Goal: Task Accomplishment & Management: Use online tool/utility

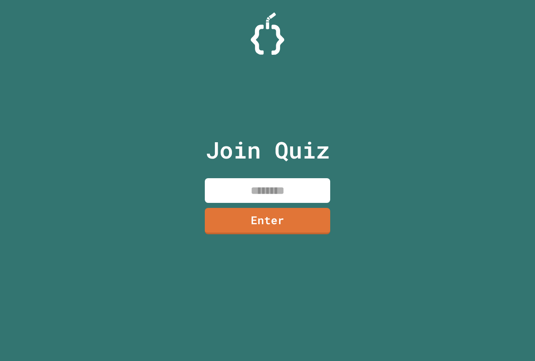
click at [252, 192] on input at bounding box center [267, 190] width 125 height 25
type input "********"
click at [254, 214] on link "Enter" at bounding box center [267, 220] width 127 height 28
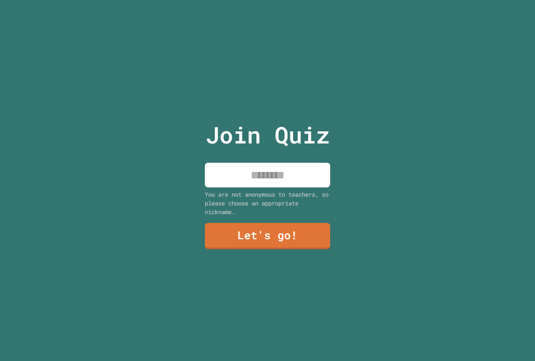
click at [267, 172] on input at bounding box center [267, 175] width 125 height 25
type input "*"
type input "********"
click at [279, 229] on link "Let's go!" at bounding box center [267, 236] width 125 height 26
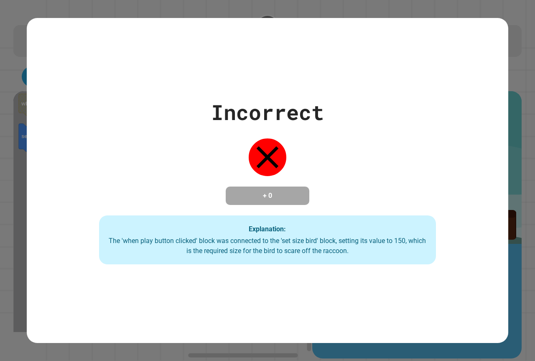
click at [236, 216] on div "Explanation: The 'when play button clicked' block was connected to the 'set siz…" at bounding box center [267, 239] width 337 height 49
drag, startPoint x: 244, startPoint y: 281, endPoint x: 240, endPoint y: 267, distance: 15.2
click at [243, 278] on div "Incorrect + 0 Explanation: The 'when play button clicked' block was connected t…" at bounding box center [267, 180] width 481 height 325
click at [215, 240] on div "The 'when play button clicked' block was connected to the 'set size bird' block…" at bounding box center [267, 246] width 320 height 20
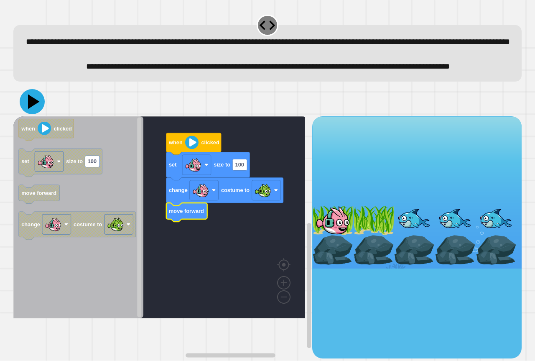
click at [34, 114] on icon at bounding box center [32, 101] width 25 height 25
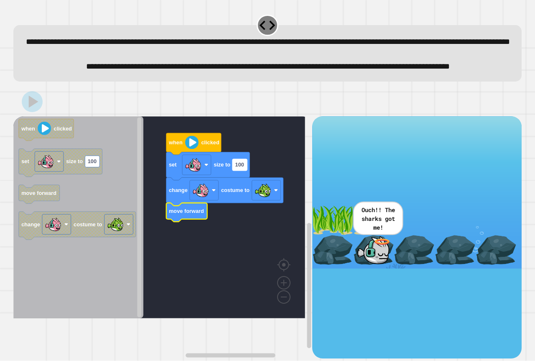
click at [241, 170] on g "100" at bounding box center [239, 164] width 15 height 11
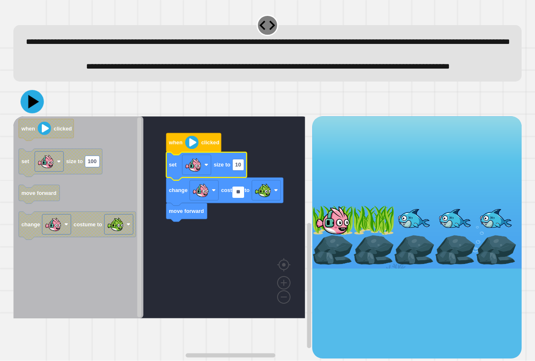
type input "**"
click at [36, 109] on icon at bounding box center [34, 101] width 12 height 15
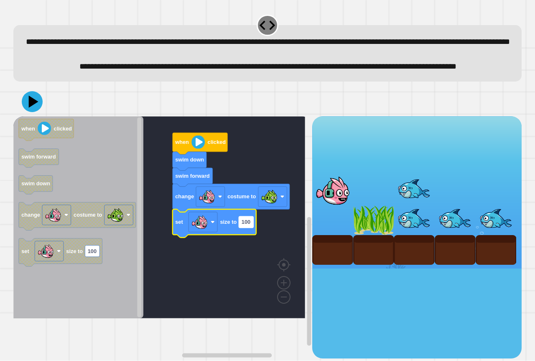
click at [246, 225] on text "100" at bounding box center [245, 221] width 9 height 6
type input "**"
click at [34, 108] on icon at bounding box center [33, 101] width 10 height 13
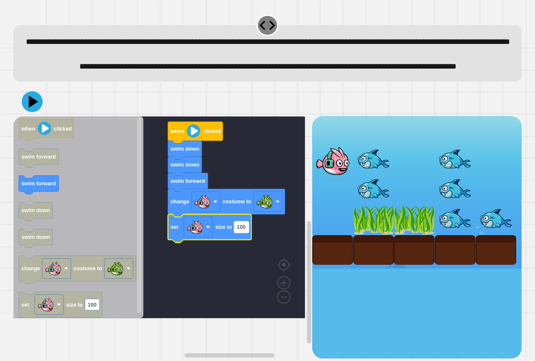
click at [244, 230] on text "100" at bounding box center [241, 227] width 9 height 6
type input "**"
click at [33, 108] on icon at bounding box center [33, 101] width 11 height 14
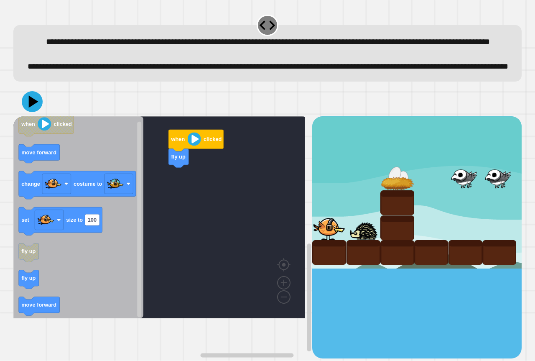
click at [151, 239] on div "when clicked fly up when clicked move forward change costume to set size to 100…" at bounding box center [162, 237] width 299 height 242
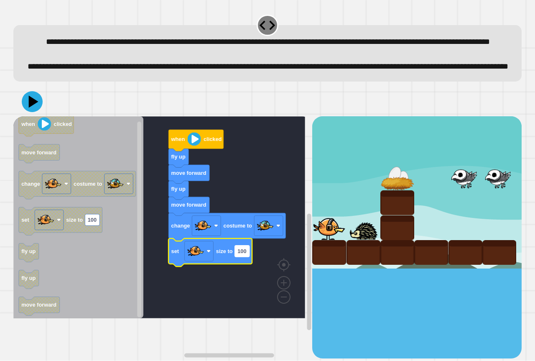
click at [248, 257] on rect "Blockly Workspace" at bounding box center [242, 250] width 15 height 11
type input "**"
click at [33, 109] on icon at bounding box center [34, 101] width 12 height 15
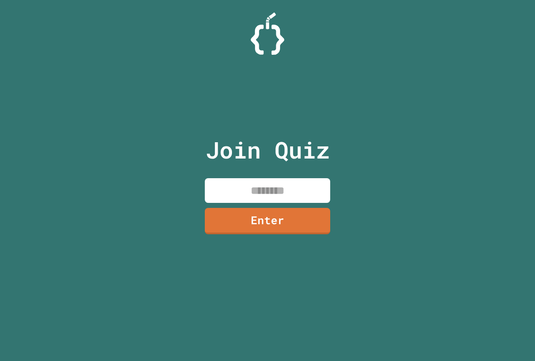
click at [245, 190] on input at bounding box center [267, 190] width 125 height 25
type input "********"
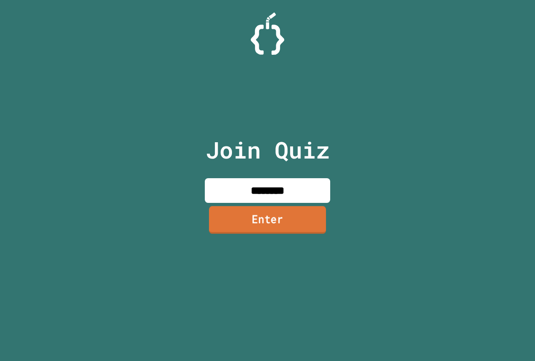
click at [301, 223] on link "Enter" at bounding box center [267, 220] width 117 height 28
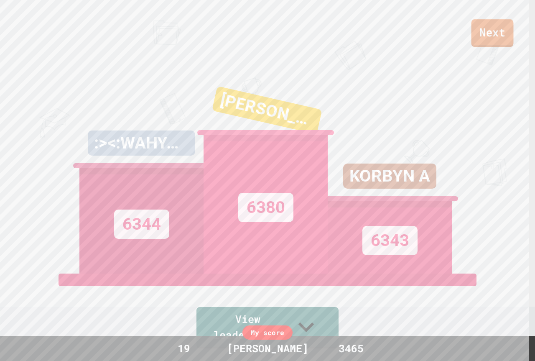
click at [495, 30] on link "Next" at bounding box center [492, 33] width 42 height 28
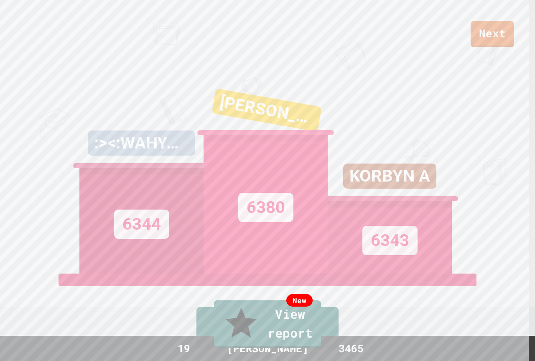
type textarea "**********"
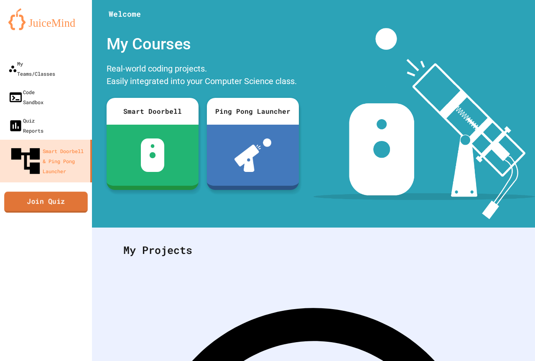
click at [30, 191] on link "Join Quiz" at bounding box center [46, 201] width 84 height 21
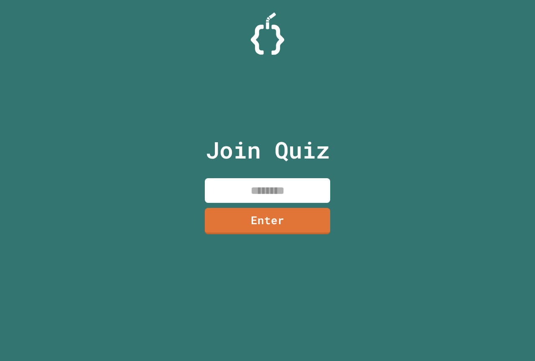
drag, startPoint x: 290, startPoint y: 173, endPoint x: 288, endPoint y: 180, distance: 7.7
click at [290, 173] on div "Join Quiz Enter" at bounding box center [267, 180] width 141 height 319
click at [287, 180] on input at bounding box center [267, 190] width 125 height 25
type input "********"
click at [272, 214] on link "Enter" at bounding box center [267, 220] width 126 height 27
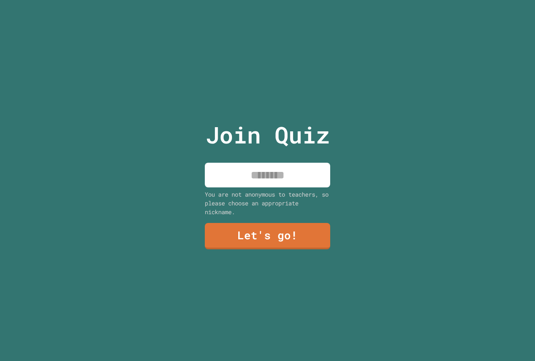
click at [221, 168] on input at bounding box center [267, 175] width 125 height 25
type input "********"
click at [264, 235] on link "Let's go!" at bounding box center [267, 235] width 122 height 28
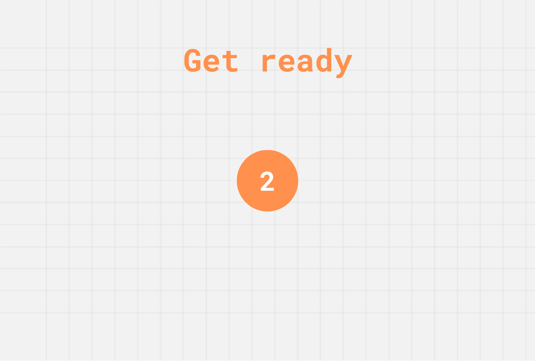
click at [203, 305] on div "Get ready 2" at bounding box center [267, 180] width 535 height 361
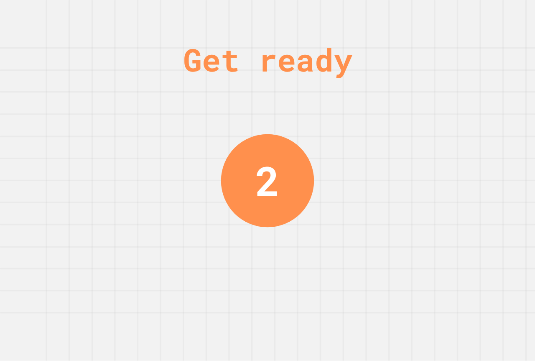
click at [231, 196] on div "Get ready 2" at bounding box center [267, 180] width 535 height 361
drag, startPoint x: 234, startPoint y: 179, endPoint x: 240, endPoint y: 178, distance: 5.5
click at [235, 179] on div "2" at bounding box center [267, 180] width 95 height 95
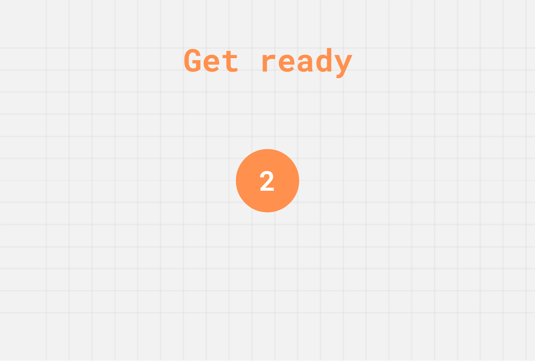
click at [242, 175] on div "2" at bounding box center [268, 181] width 64 height 64
click at [243, 173] on div "1" at bounding box center [266, 180] width 61 height 61
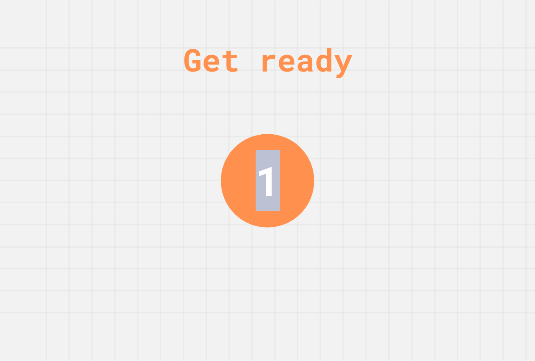
click at [244, 170] on div "1" at bounding box center [267, 180] width 93 height 93
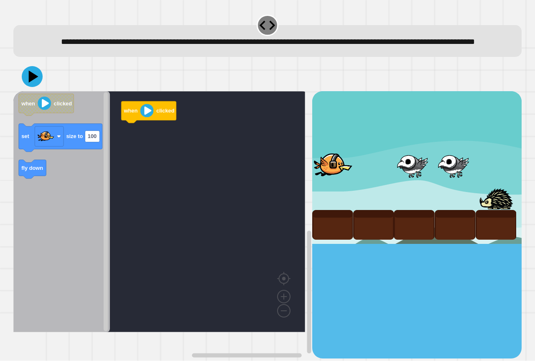
click at [178, 132] on rect "Blockly Workspace" at bounding box center [159, 211] width 292 height 241
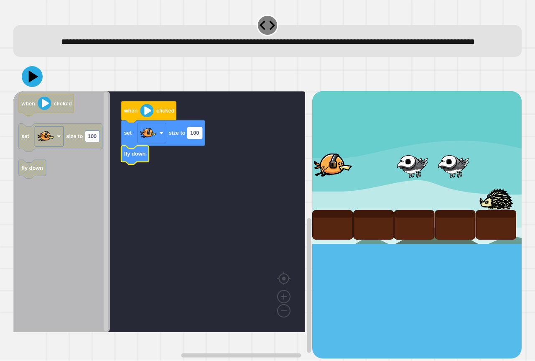
click at [194, 136] on text "100" at bounding box center [194, 133] width 9 height 6
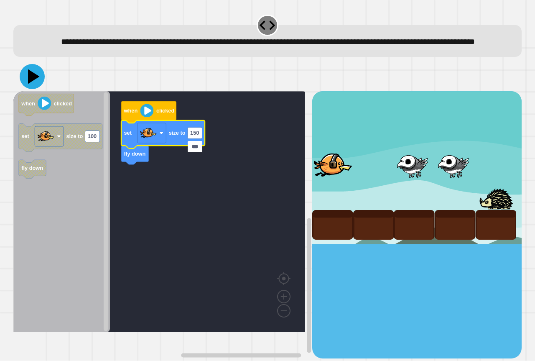
type input "***"
click at [37, 87] on icon at bounding box center [32, 76] width 25 height 25
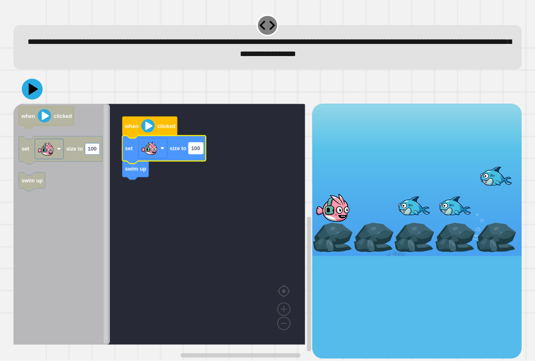
click at [191, 151] on text "100" at bounding box center [195, 148] width 9 height 6
type input "***"
click at [33, 94] on icon at bounding box center [32, 88] width 25 height 25
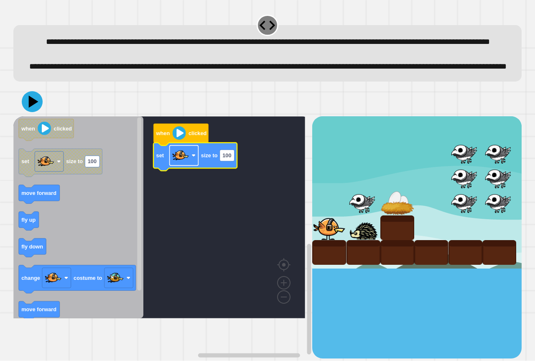
click at [189, 165] on rect "Blockly Workspace" at bounding box center [184, 155] width 29 height 20
click at [183, 164] on image "Blockly Workspace" at bounding box center [180, 155] width 17 height 17
click at [230, 158] on text "100" at bounding box center [226, 155] width 9 height 6
type input "***"
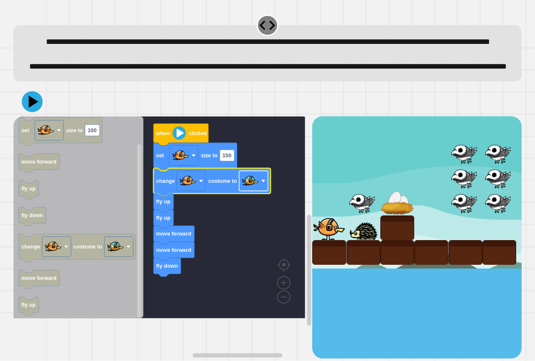
click at [251, 189] on image "Blockly Workspace" at bounding box center [250, 180] width 17 height 17
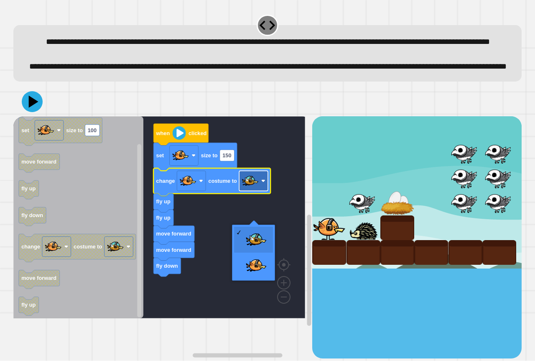
click at [251, 189] on image "Blockly Workspace" at bounding box center [250, 180] width 17 height 17
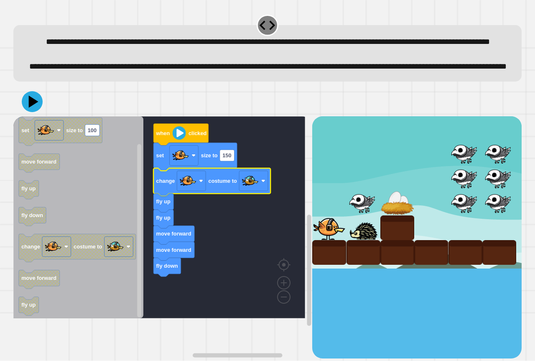
click at [43, 116] on div at bounding box center [267, 101] width 508 height 29
click at [34, 114] on icon at bounding box center [32, 101] width 25 height 25
click at [227, 158] on text "150" at bounding box center [226, 155] width 9 height 6
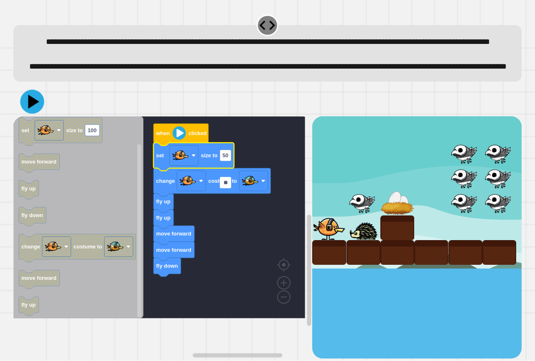
type input "**"
click at [31, 109] on icon at bounding box center [33, 101] width 11 height 14
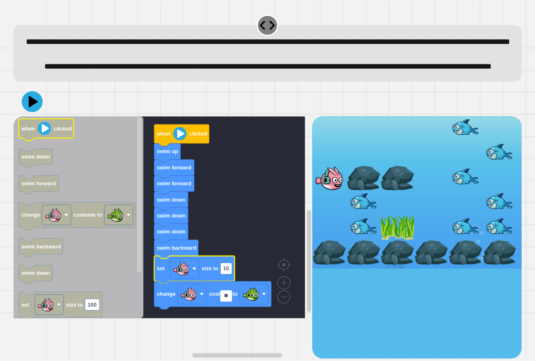
type input "**"
click at [28, 114] on icon at bounding box center [32, 101] width 25 height 25
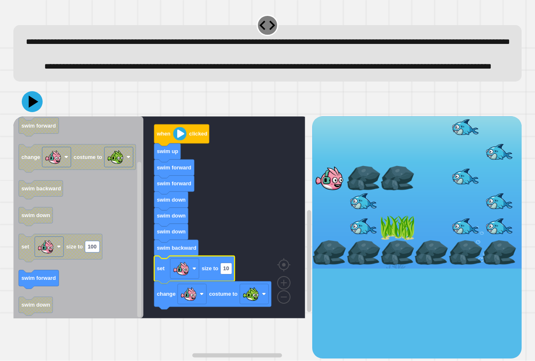
click at [177, 194] on icon "Blockly Workspace" at bounding box center [174, 184] width 40 height 19
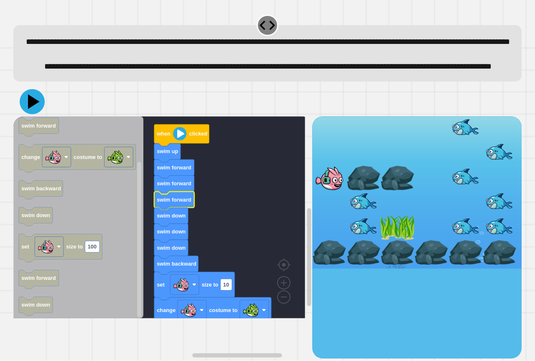
click at [27, 114] on icon at bounding box center [32, 101] width 25 height 25
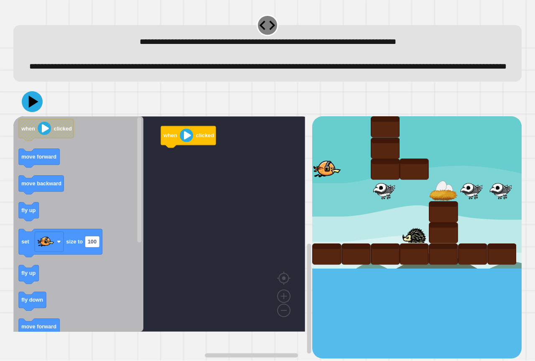
click at [114, 186] on icon "Blockly Workspace" at bounding box center [78, 223] width 130 height 215
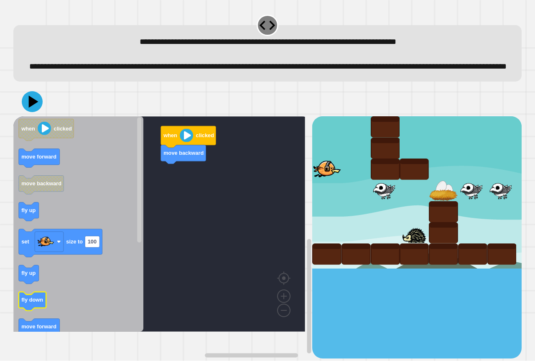
click at [22, 308] on icon "Blockly Workspace" at bounding box center [33, 301] width 28 height 19
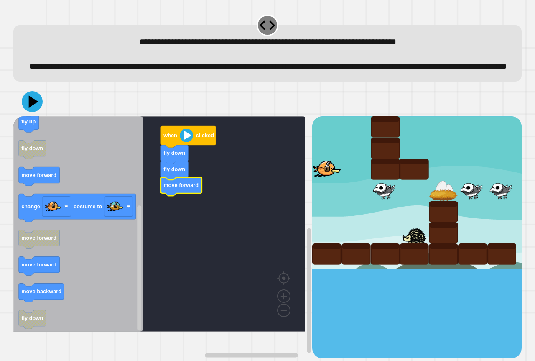
click at [62, 273] on icon "Blockly Workspace" at bounding box center [78, 223] width 130 height 215
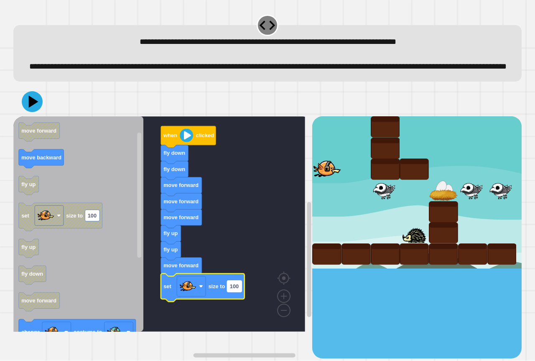
click at [236, 292] on rect "Blockly Workspace" at bounding box center [234, 285] width 15 height 11
type input "**"
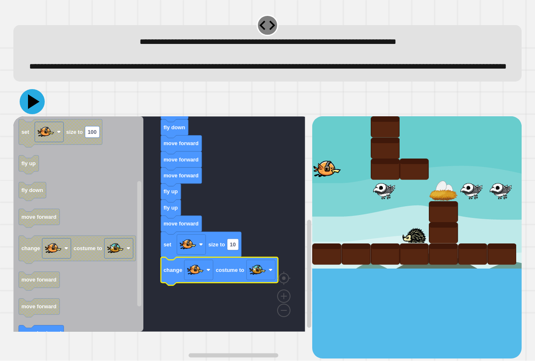
click at [34, 109] on icon at bounding box center [34, 101] width 12 height 15
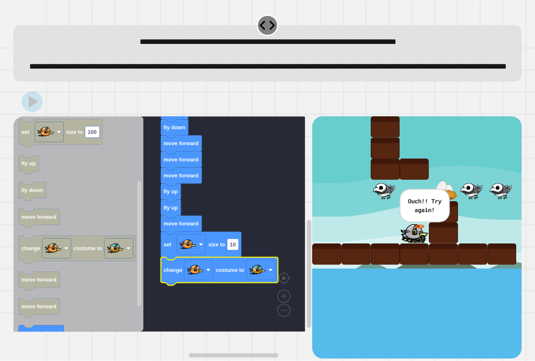
click at [168, 202] on icon "Blockly Workspace" at bounding box center [171, 192] width 20 height 19
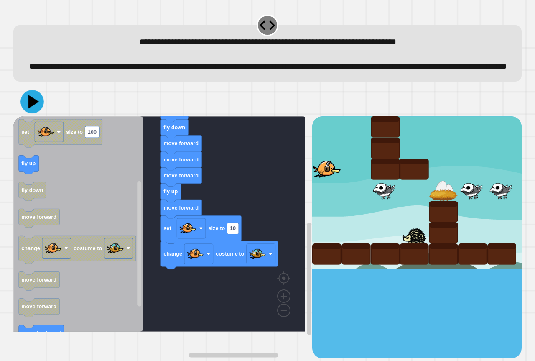
click at [30, 109] on icon at bounding box center [33, 102] width 11 height 14
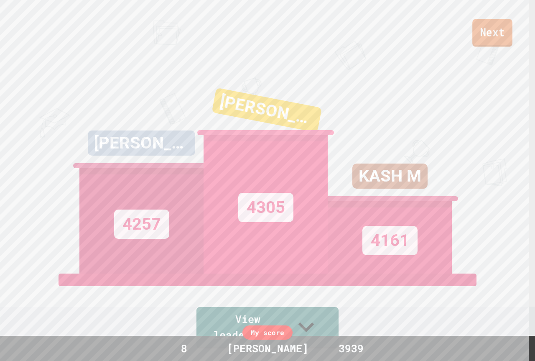
click at [498, 35] on link "Next" at bounding box center [492, 33] width 40 height 28
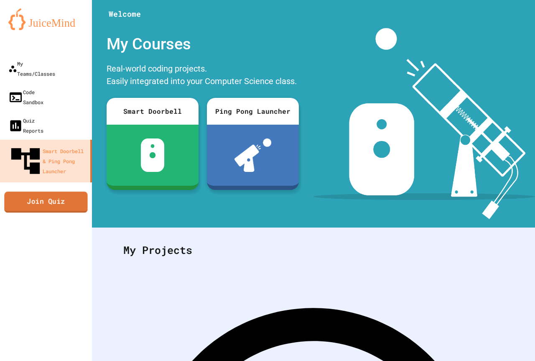
click at [27, 191] on link "Join Quiz" at bounding box center [45, 201] width 83 height 21
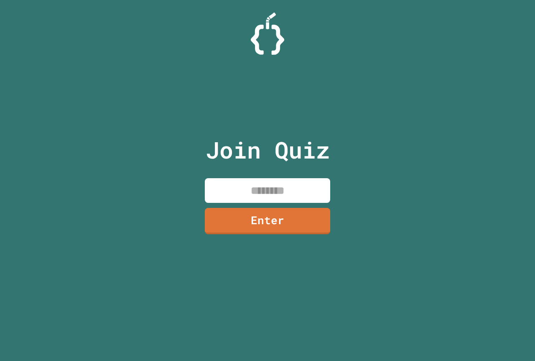
click at [219, 186] on input at bounding box center [267, 190] width 125 height 25
type input "********"
click at [248, 211] on link "Enter" at bounding box center [267, 220] width 125 height 28
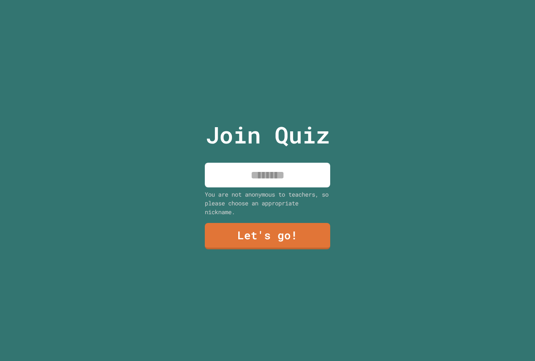
click at [256, 180] on input at bounding box center [267, 175] width 125 height 25
type input "**********"
click at [284, 235] on link "Let's go!" at bounding box center [266, 235] width 127 height 28
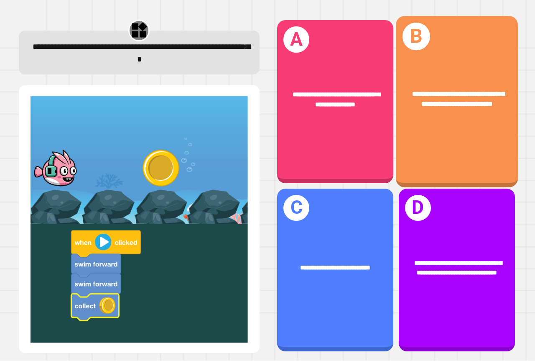
click at [445, 120] on div "**********" at bounding box center [457, 101] width 122 height 171
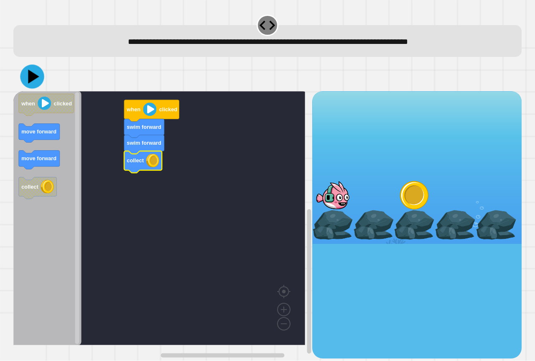
click at [34, 87] on button at bounding box center [32, 77] width 24 height 24
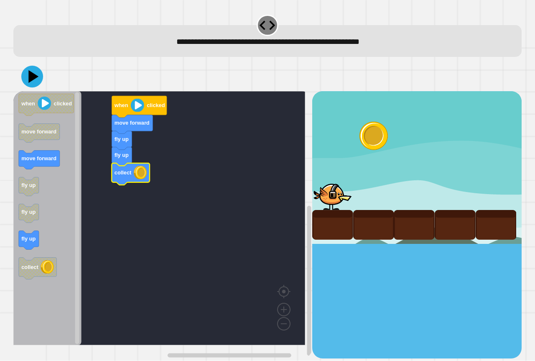
click at [31, 81] on icon at bounding box center [33, 76] width 10 height 13
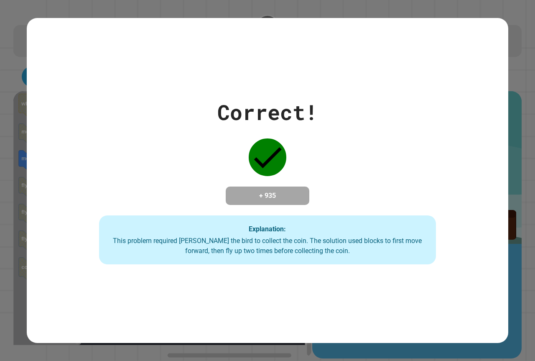
click at [318, 133] on div "Correct! + 935 Explanation: This problem required [PERSON_NAME] the bird to col…" at bounding box center [267, 181] width 481 height 168
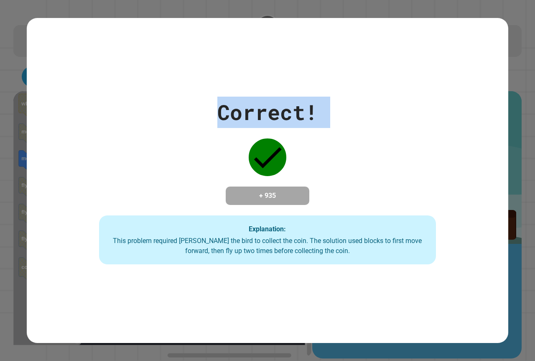
click at [320, 132] on div "Correct! + 935 Explanation: This problem required [PERSON_NAME] the bird to col…" at bounding box center [267, 181] width 481 height 168
click at [328, 127] on div "Correct! + 935 Explanation: This problem required [PERSON_NAME] the bird to col…" at bounding box center [267, 181] width 481 height 168
drag, startPoint x: 353, startPoint y: 105, endPoint x: 353, endPoint y: 96, distance: 9.2
click at [353, 104] on div "Correct! + 935 Explanation: This problem required [PERSON_NAME] the bird to col…" at bounding box center [267, 181] width 481 height 168
click at [336, 57] on div "Correct! + 935 Explanation: This problem required [PERSON_NAME] the bird to col…" at bounding box center [267, 180] width 481 height 325
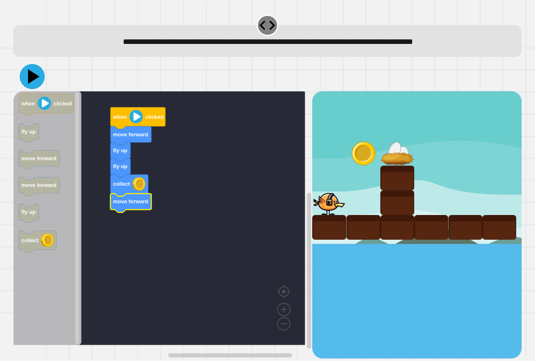
click at [38, 82] on icon at bounding box center [32, 76] width 25 height 25
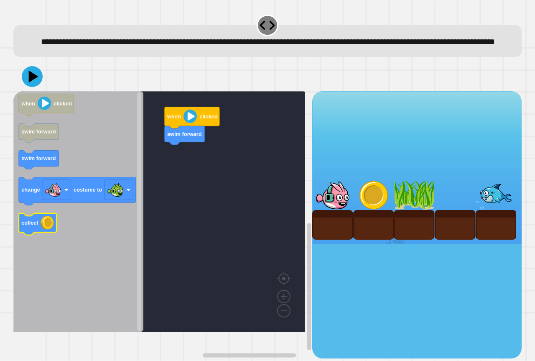
click at [43, 238] on icon "when clicked swim forward swim forward change costume to collect" at bounding box center [78, 211] width 130 height 241
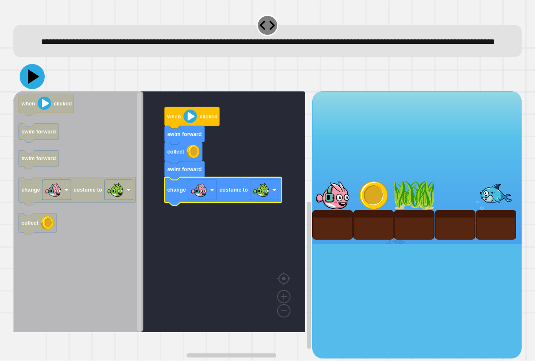
click at [35, 84] on icon at bounding box center [34, 76] width 12 height 15
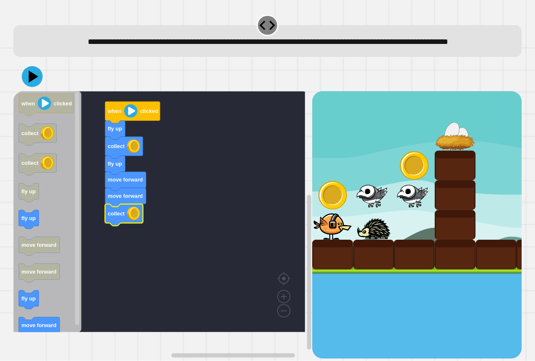
click at [33, 233] on icon "when clicked collect collect fly up fly up move forward move forward fly up mov…" at bounding box center [47, 211] width 68 height 241
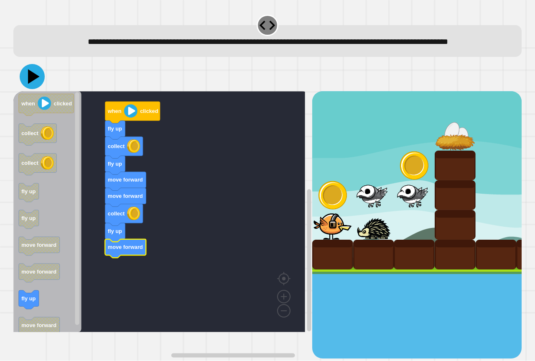
click at [30, 84] on icon at bounding box center [34, 76] width 12 height 15
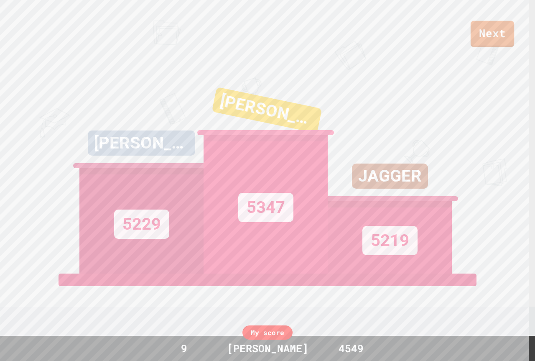
click at [488, 44] on link "Next" at bounding box center [491, 34] width 43 height 26
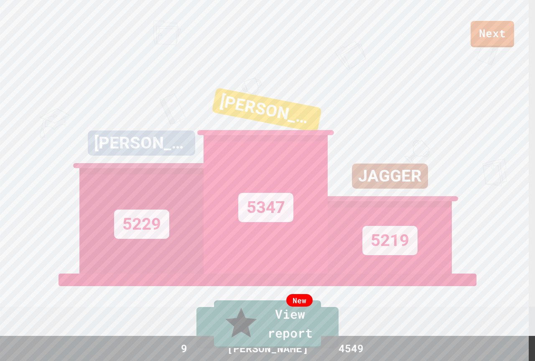
type textarea "**********"
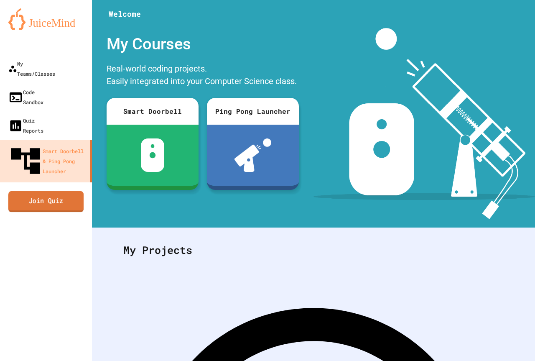
click at [32, 191] on link "Join Quiz" at bounding box center [46, 201] width 76 height 21
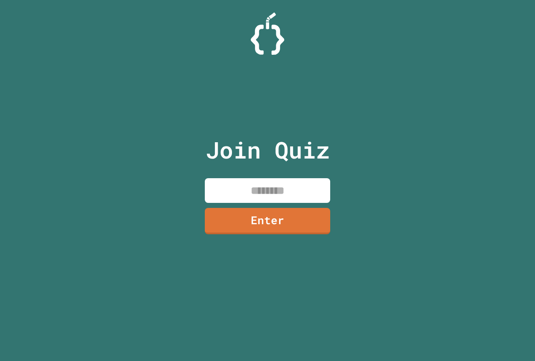
click at [256, 182] on input at bounding box center [267, 190] width 125 height 25
type input "********"
click at [320, 218] on link "Enter" at bounding box center [267, 220] width 127 height 28
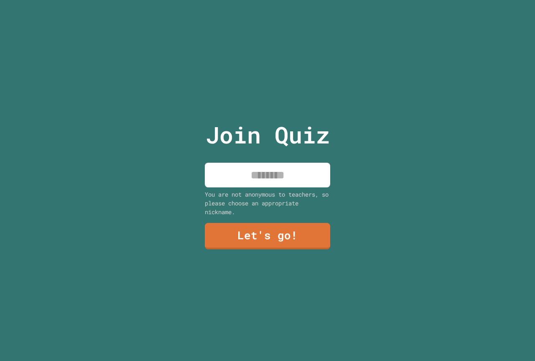
click at [257, 179] on input at bounding box center [267, 175] width 125 height 25
type input "**********"
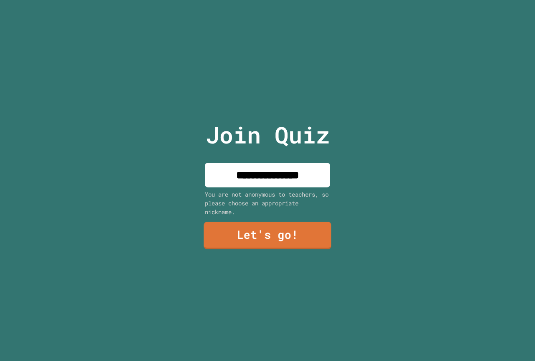
click at [247, 240] on link "Let's go!" at bounding box center [266, 235] width 127 height 28
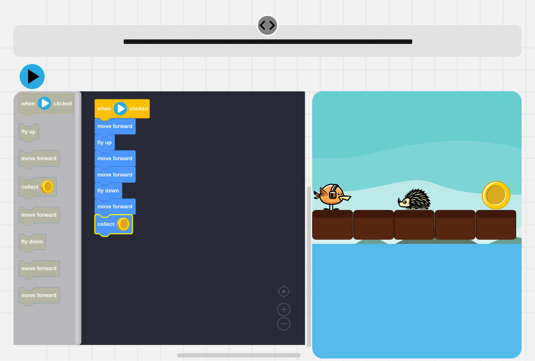
click at [38, 75] on icon at bounding box center [32, 76] width 25 height 25
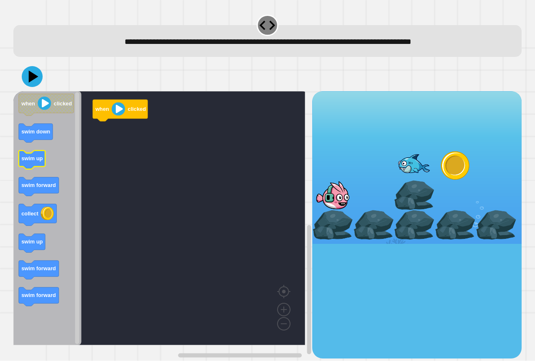
click at [28, 165] on icon "Blockly Workspace" at bounding box center [32, 159] width 26 height 19
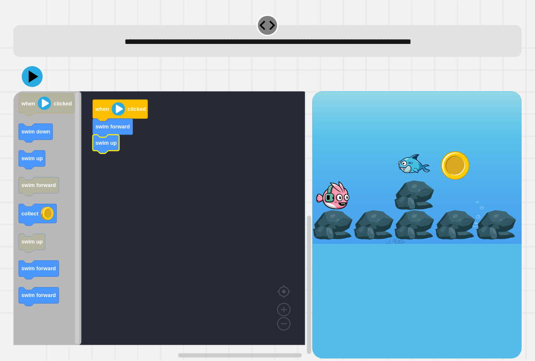
click at [31, 167] on icon "when clicked swim down swim up swim forward collect swim up swim forward swim f…" at bounding box center [47, 218] width 68 height 254
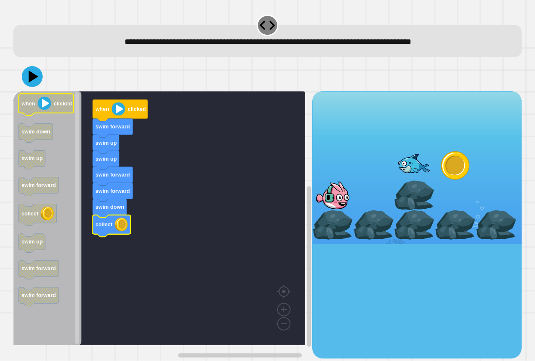
click at [29, 85] on icon at bounding box center [32, 76] width 21 height 21
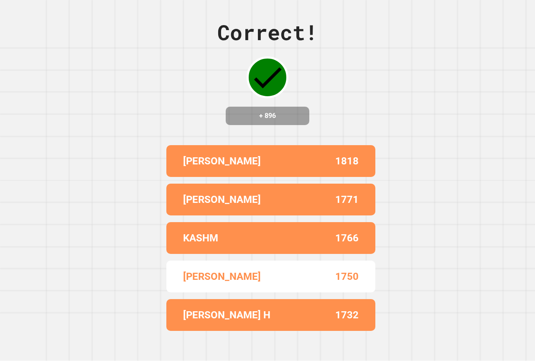
click at [380, 201] on div "Correct! + 896 [PERSON_NAME] W 1818 [PERSON_NAME] A 1771 KASHM 1766 [PERSON_NAM…" at bounding box center [267, 180] width 535 height 361
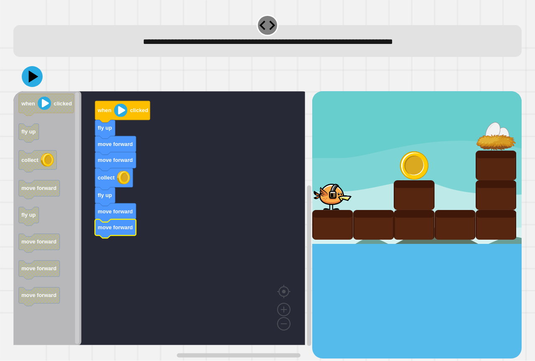
click at [38, 76] on icon at bounding box center [32, 76] width 21 height 21
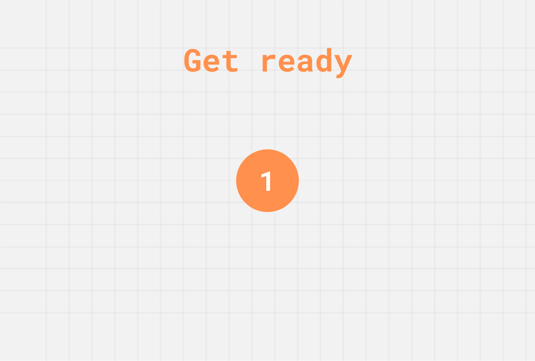
click at [236, 184] on div "1" at bounding box center [267, 180] width 63 height 63
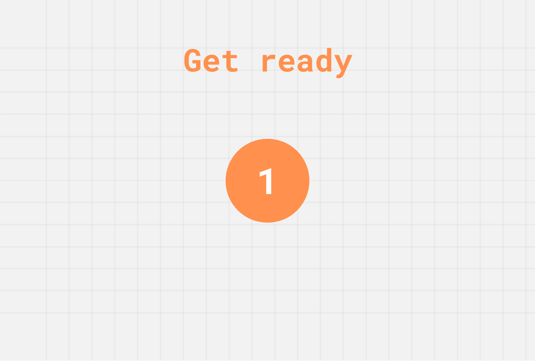
click at [207, 107] on div "Get ready 1" at bounding box center [267, 180] width 535 height 361
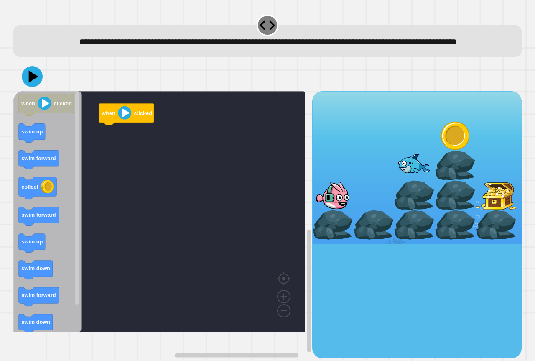
click at [107, 147] on div "when clicked when clicked swim up swim forward collect swim forward swim up swi…" at bounding box center [162, 224] width 299 height 267
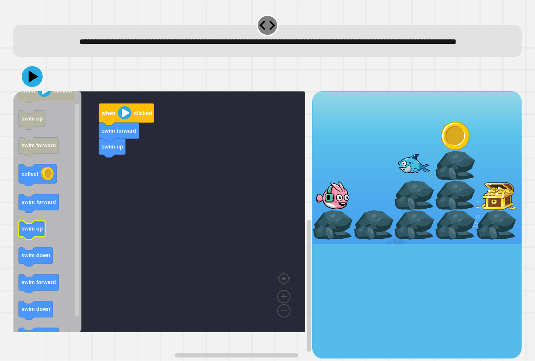
click at [89, 208] on div "when clicked swim forward swim up when clicked swim up swim forward collect swi…" at bounding box center [162, 224] width 299 height 267
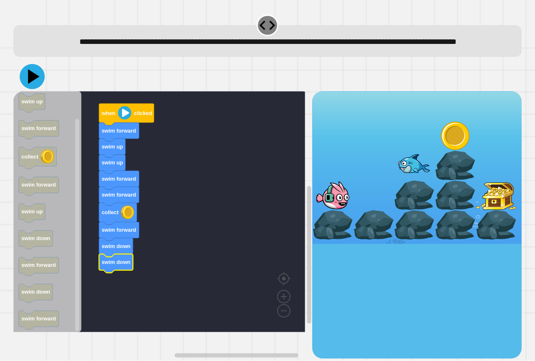
click at [34, 89] on icon at bounding box center [32, 76] width 25 height 25
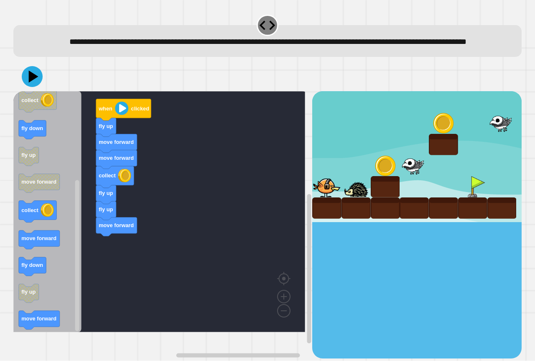
click at [112, 258] on div "when clicked fly up move forward move forward collect fly up fly up move forwar…" at bounding box center [162, 224] width 299 height 267
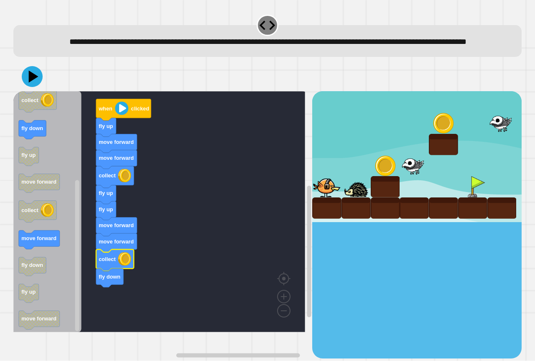
click at [113, 271] on icon "Blockly Workspace" at bounding box center [115, 260] width 38 height 22
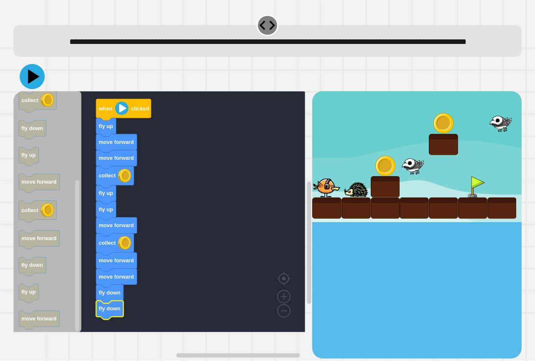
click at [34, 85] on icon at bounding box center [32, 76] width 25 height 25
click at [113, 281] on g "move forward move forward fly down fly down" at bounding box center [116, 285] width 41 height 67
click at [33, 81] on icon at bounding box center [32, 76] width 25 height 25
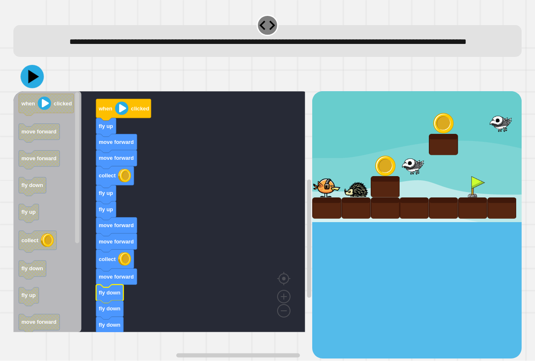
click at [27, 87] on icon at bounding box center [31, 76] width 23 height 23
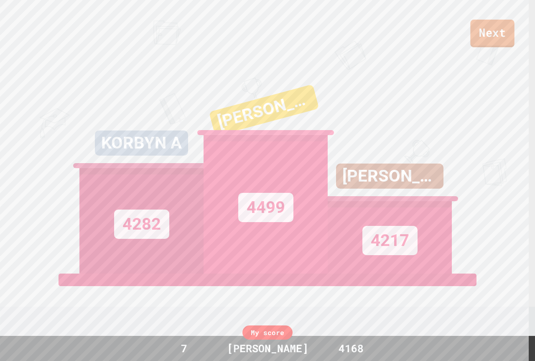
click at [487, 41] on link "Next" at bounding box center [492, 34] width 44 height 28
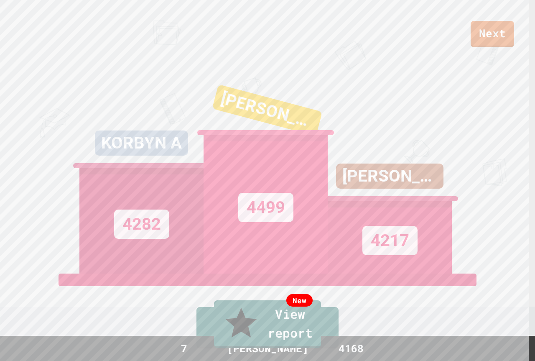
type textarea "*"
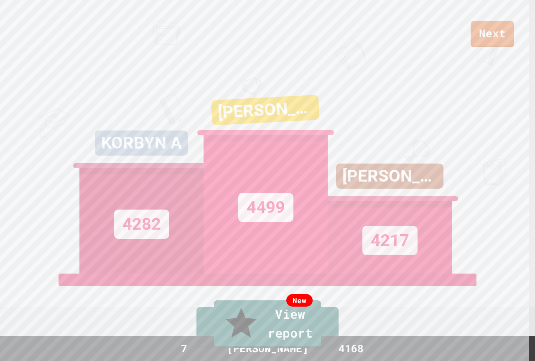
type textarea "******"
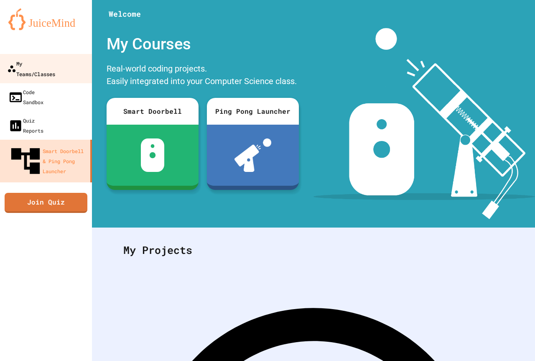
click at [43, 57] on link "My Teams/Classes" at bounding box center [46, 68] width 95 height 29
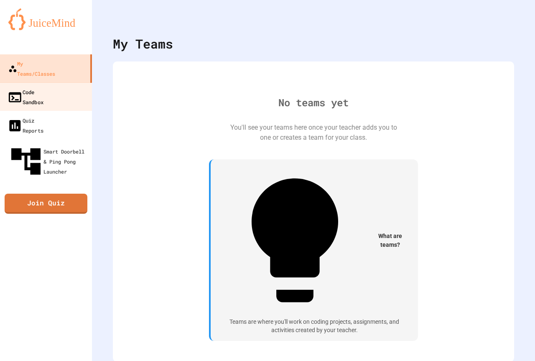
click at [73, 90] on link "Code Sandbox" at bounding box center [46, 96] width 94 height 29
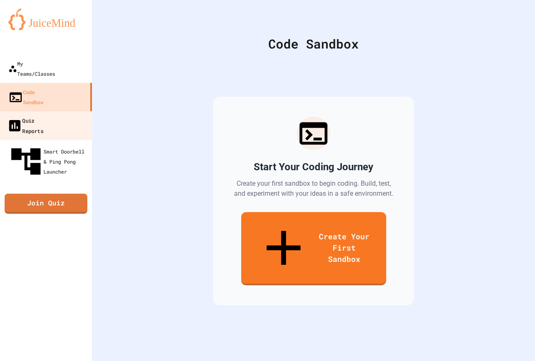
click at [69, 111] on link "Quiz Reports" at bounding box center [46, 125] width 95 height 29
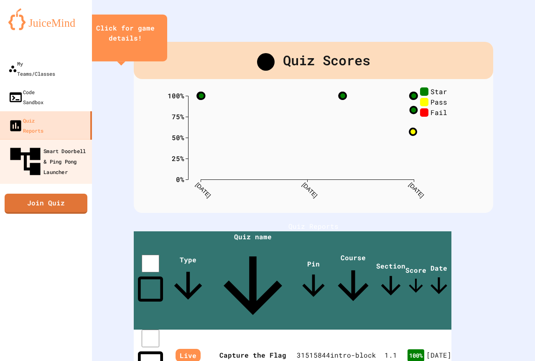
click at [62, 143] on div "Smart Doorbell & Ping Pong Launcher" at bounding box center [48, 161] width 83 height 36
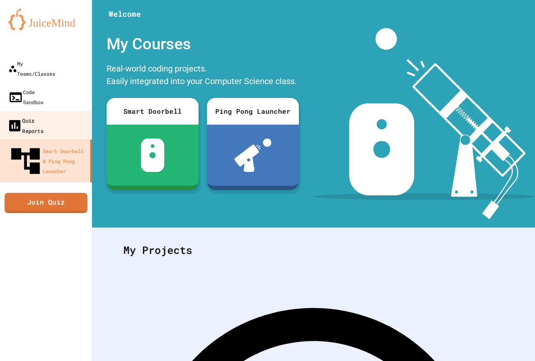
click at [60, 111] on link "Quiz Reports" at bounding box center [46, 125] width 95 height 29
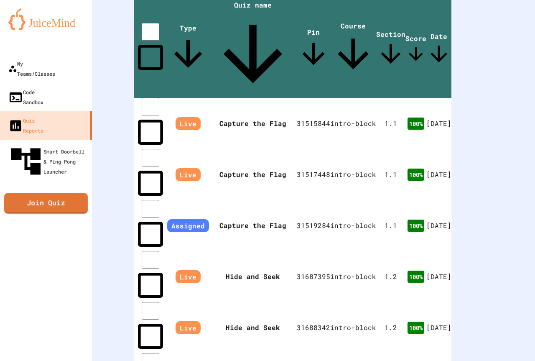
scroll to position [225, 0]
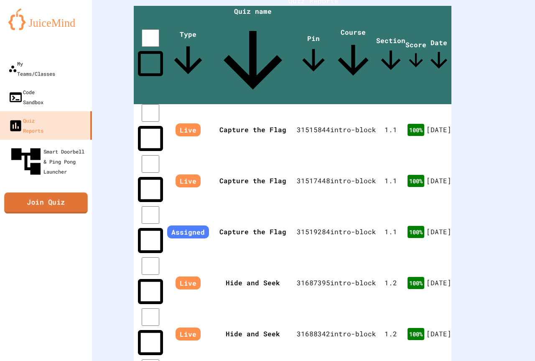
click at [72, 193] on link "Join Quiz" at bounding box center [46, 203] width 84 height 21
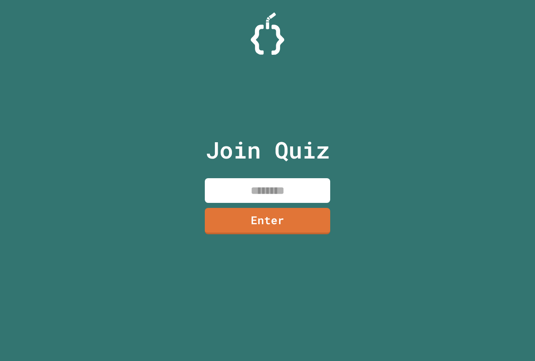
click at [262, 184] on input at bounding box center [267, 190] width 125 height 25
type input "********"
click at [258, 221] on link "Enter" at bounding box center [267, 221] width 127 height 27
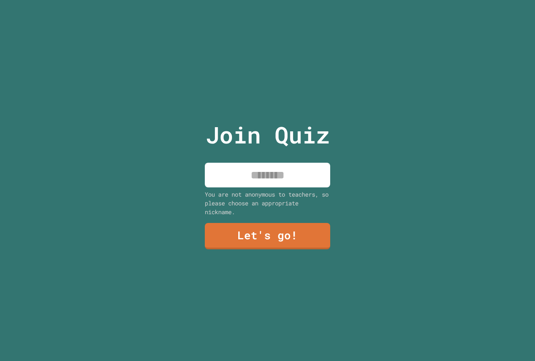
click at [249, 174] on input at bounding box center [267, 175] width 125 height 25
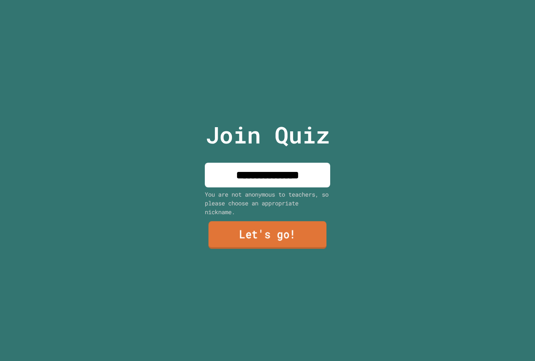
type input "**********"
click at [230, 226] on link "Let's go!" at bounding box center [267, 235] width 118 height 28
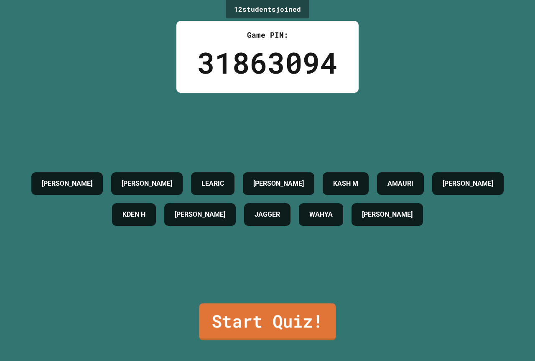
click at [240, 325] on link "Start Quiz!" at bounding box center [267, 321] width 137 height 37
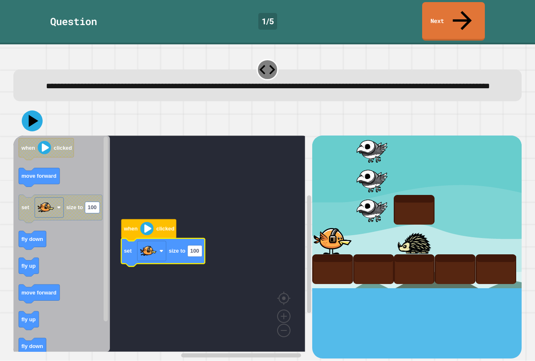
click at [202, 249] on g "set size to 100" at bounding box center [163, 252] width 84 height 28
click at [197, 248] on text "100" at bounding box center [194, 251] width 9 height 6
type input "****"
click at [41, 117] on icon at bounding box center [32, 120] width 25 height 25
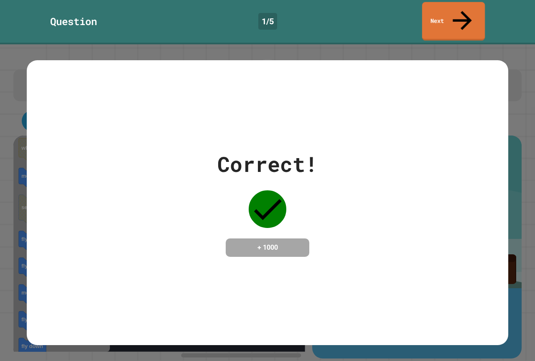
click at [463, 7] on icon at bounding box center [462, 20] width 28 height 28
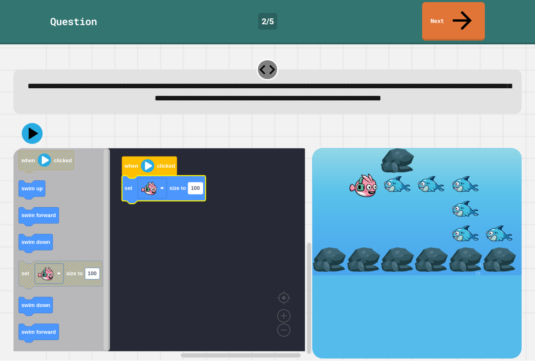
click at [199, 185] on text "100" at bounding box center [195, 188] width 9 height 6
type input "***"
click at [37, 130] on icon at bounding box center [32, 133] width 23 height 23
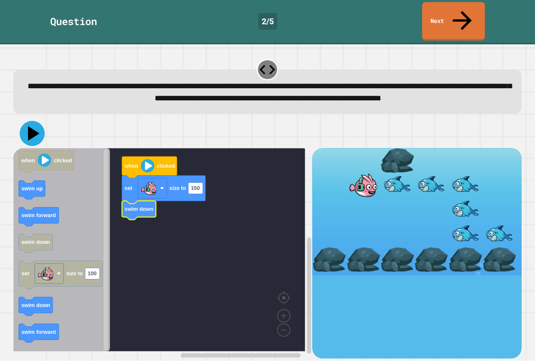
click at [32, 137] on button at bounding box center [32, 133] width 25 height 25
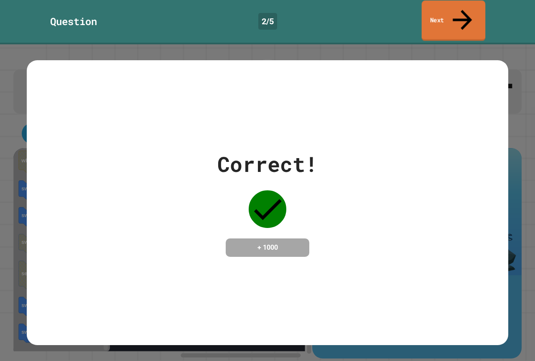
click at [454, 2] on link "Next" at bounding box center [454, 20] width 64 height 41
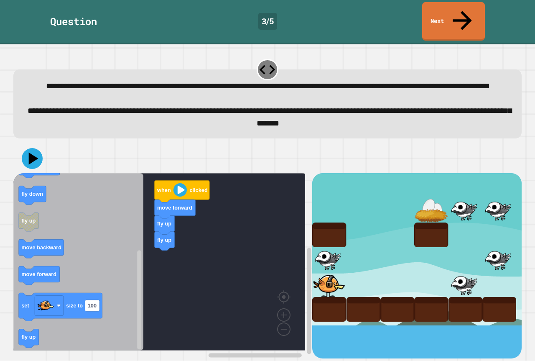
click at [167, 257] on div "when clicked move forward fly up fly up when clicked fly up change costume to m…" at bounding box center [162, 265] width 299 height 185
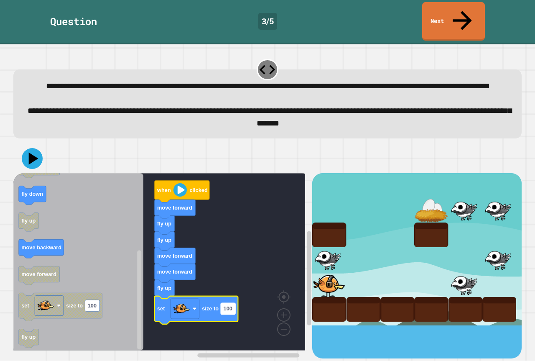
click at [228, 305] on text "100" at bounding box center [228, 308] width 9 height 6
type input "**"
click at [462, 7] on icon at bounding box center [462, 20] width 29 height 30
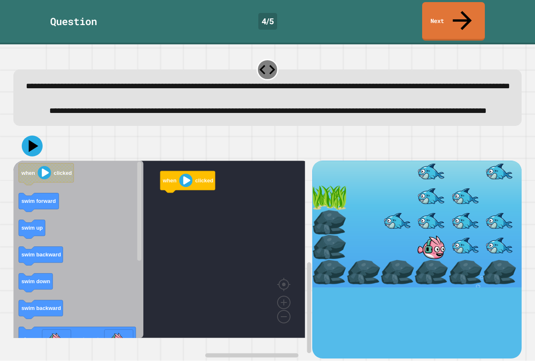
click at [263, 60] on icon at bounding box center [267, 69] width 19 height 19
click at [257, 59] on div at bounding box center [267, 69] width 21 height 21
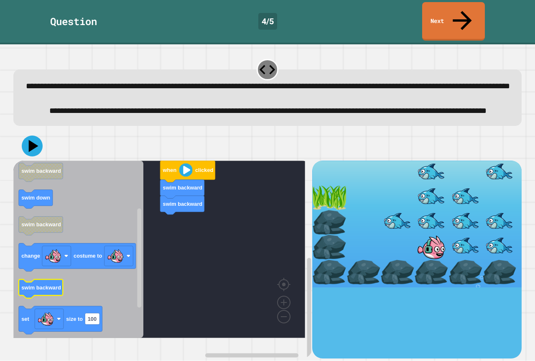
click at [51, 298] on icon "Blockly Workspace" at bounding box center [41, 288] width 44 height 19
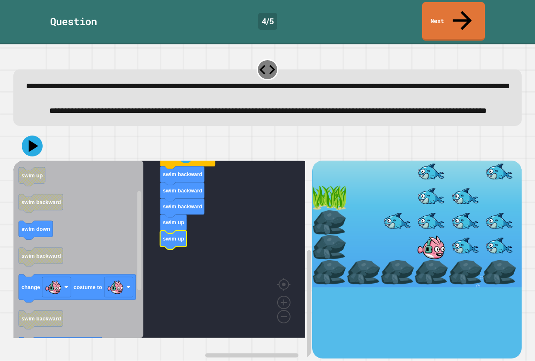
click at [194, 209] on text "swim backward" at bounding box center [183, 206] width 40 height 6
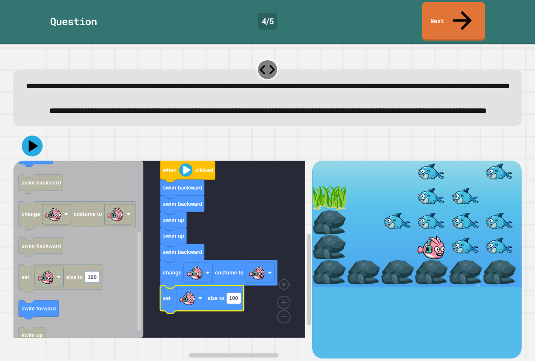
click at [210, 301] on text "size to" at bounding box center [216, 298] width 17 height 6
click at [236, 301] on text "100" at bounding box center [233, 298] width 9 height 6
type input "**"
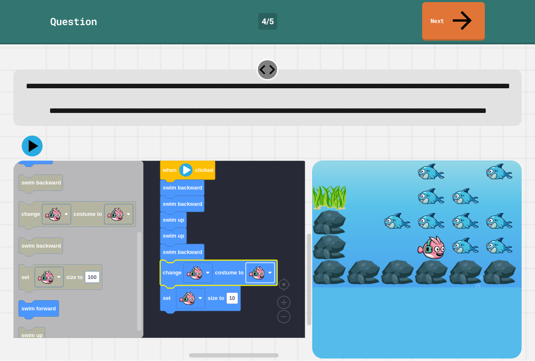
click at [264, 281] on image "Blockly Workspace" at bounding box center [257, 272] width 17 height 17
click at [31, 152] on icon at bounding box center [33, 146] width 11 height 14
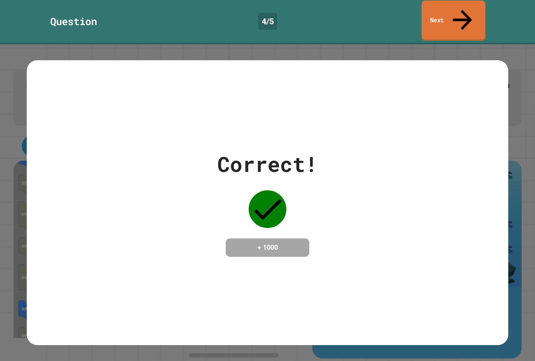
click at [435, 9] on link "Next" at bounding box center [454, 20] width 64 height 41
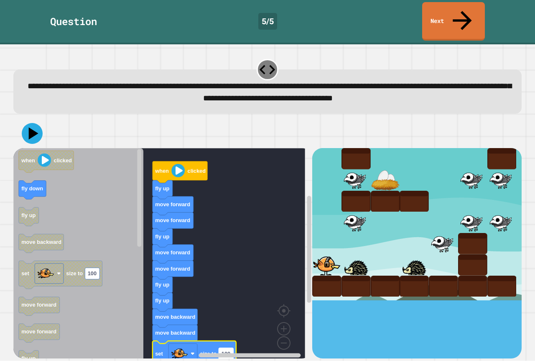
click at [225, 350] on text "100" at bounding box center [225, 353] width 9 height 6
type input "**"
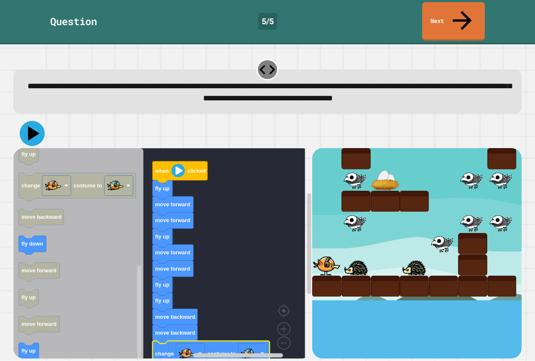
click at [31, 126] on icon at bounding box center [34, 133] width 12 height 15
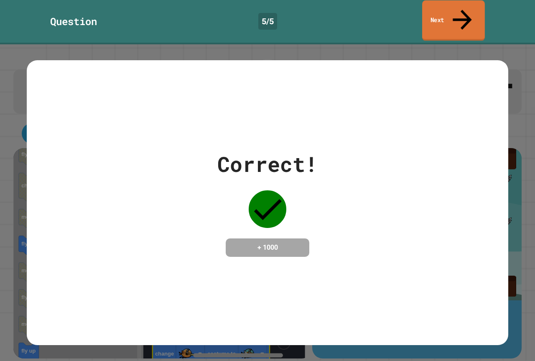
click at [439, 1] on link "Next" at bounding box center [453, 20] width 63 height 41
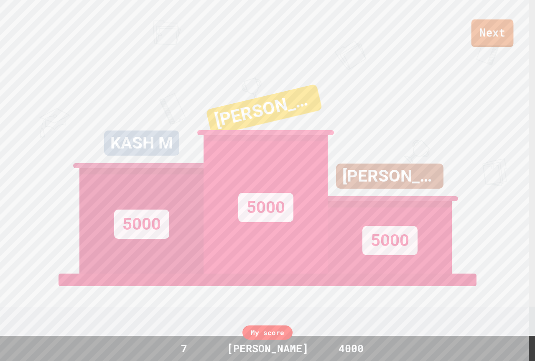
click at [488, 29] on link "Next" at bounding box center [492, 33] width 42 height 28
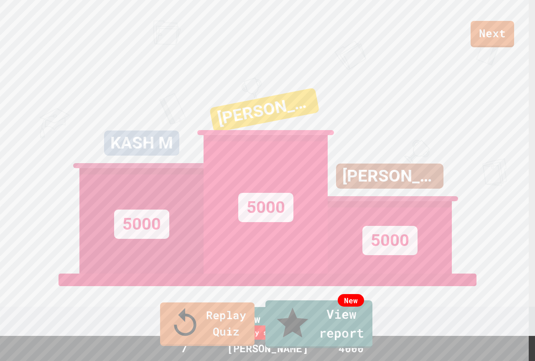
type textarea "****"
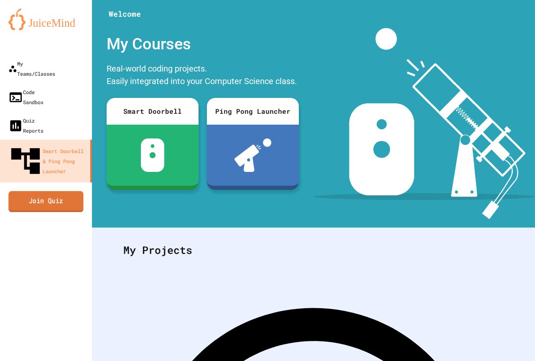
click at [44, 191] on link "Join Quiz" at bounding box center [45, 201] width 75 height 21
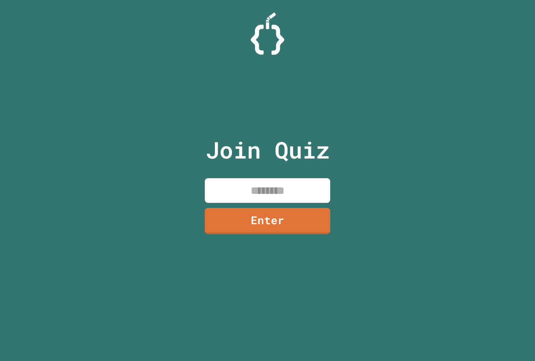
click at [259, 183] on input at bounding box center [267, 190] width 125 height 25
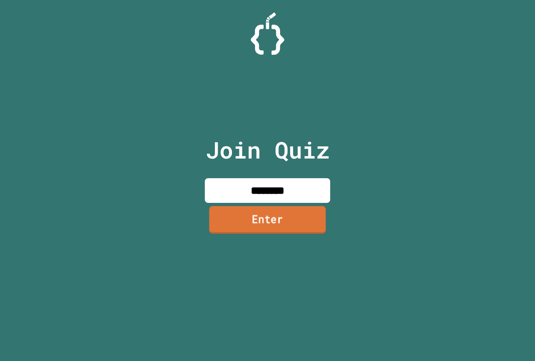
type input "********"
click at [287, 226] on link "Enter" at bounding box center [267, 220] width 122 height 28
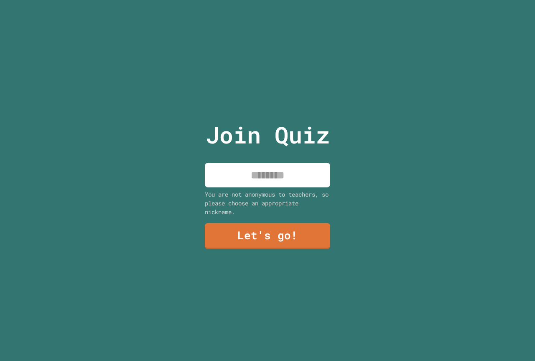
click at [261, 170] on input at bounding box center [267, 175] width 125 height 25
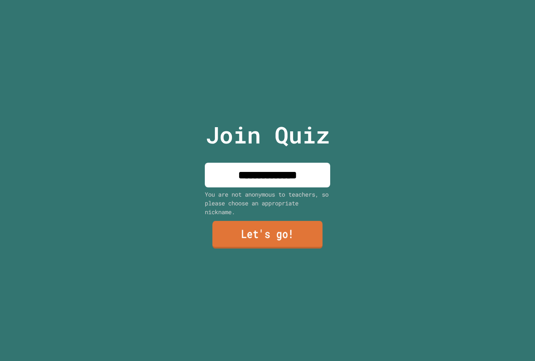
type input "**********"
click at [254, 232] on link "Let's go!" at bounding box center [267, 235] width 110 height 28
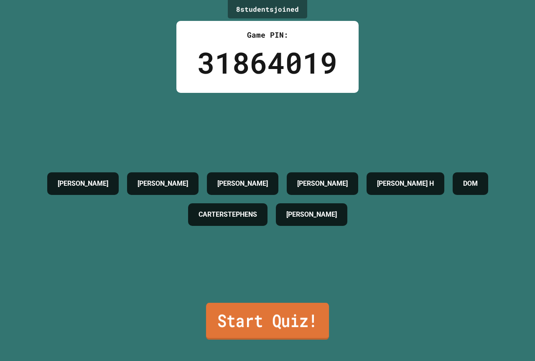
click at [296, 320] on link "Start Quiz!" at bounding box center [267, 320] width 123 height 37
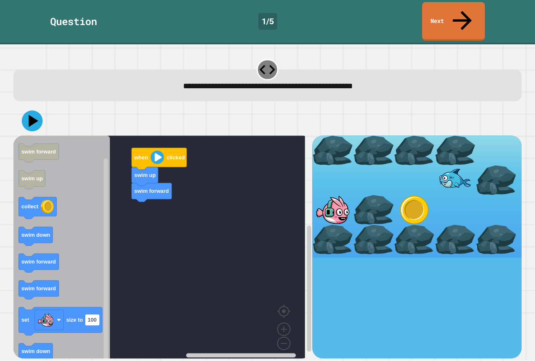
click at [136, 204] on div "when clicked swim up swim forward when clicked swim forward swim up collect swi…" at bounding box center [162, 246] width 299 height 222
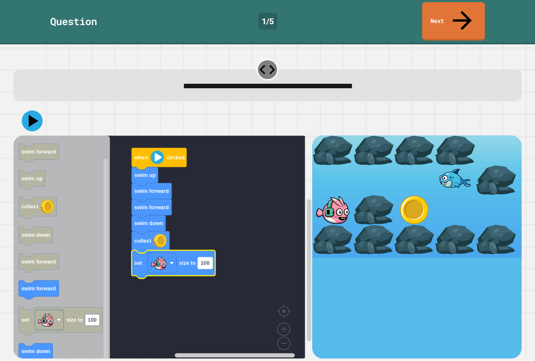
click at [210, 257] on rect "Blockly Workspace" at bounding box center [205, 262] width 15 height 11
click at [34, 114] on icon at bounding box center [34, 121] width 12 height 15
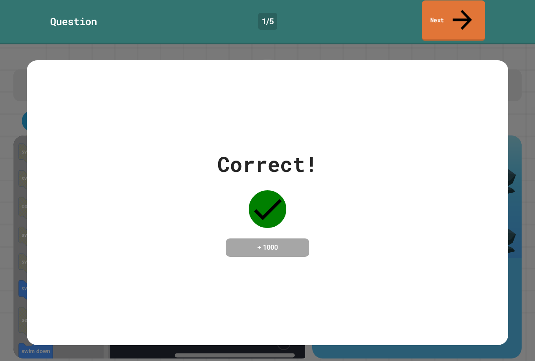
click at [439, 12] on link "Next" at bounding box center [454, 20] width 64 height 41
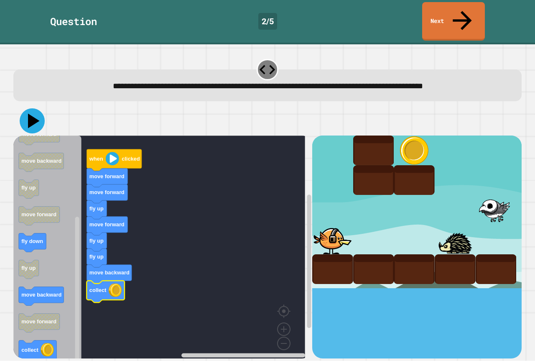
click at [31, 108] on icon at bounding box center [32, 120] width 25 height 25
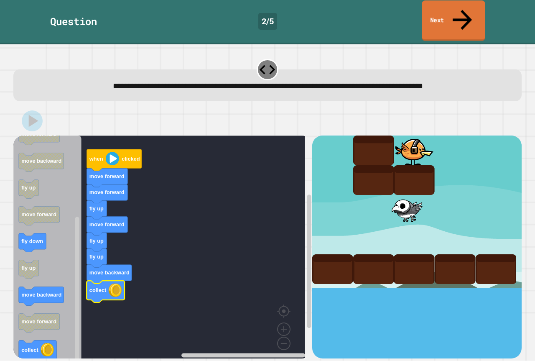
click at [460, 8] on icon at bounding box center [462, 20] width 29 height 30
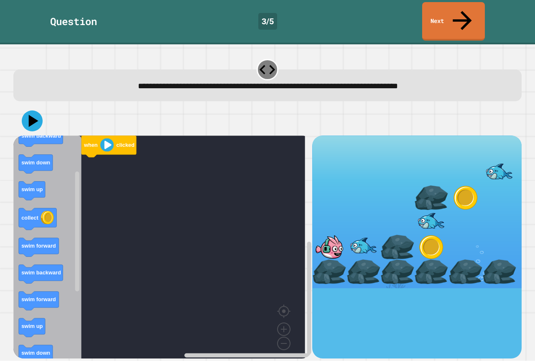
click at [95, 193] on div "when clicked when clicked swim down swim backward swim down swim up collect swi…" at bounding box center [162, 246] width 299 height 222
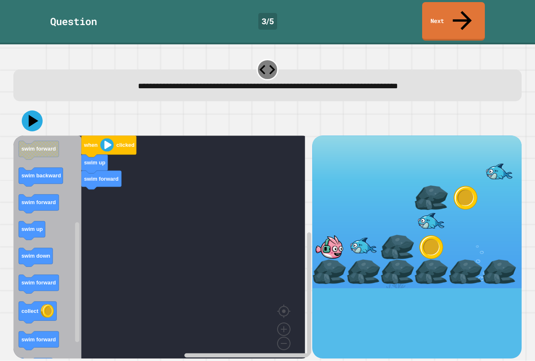
click at [109, 178] on div "when clicked swim up swim forward when clicked swim down swim backward swim dow…" at bounding box center [162, 246] width 299 height 222
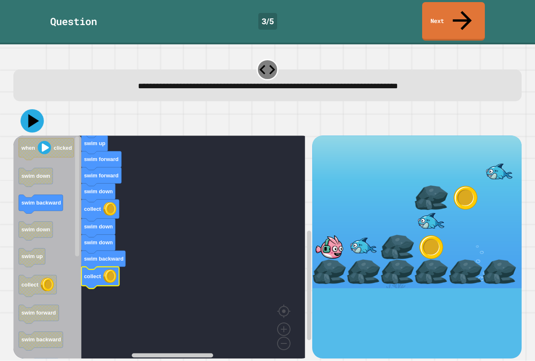
click at [26, 109] on icon at bounding box center [31, 120] width 23 height 23
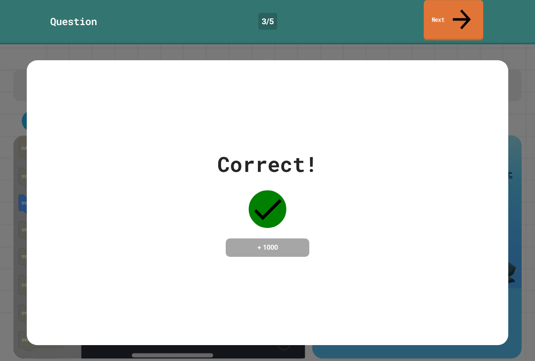
click at [449, 7] on link "Next" at bounding box center [453, 20] width 59 height 41
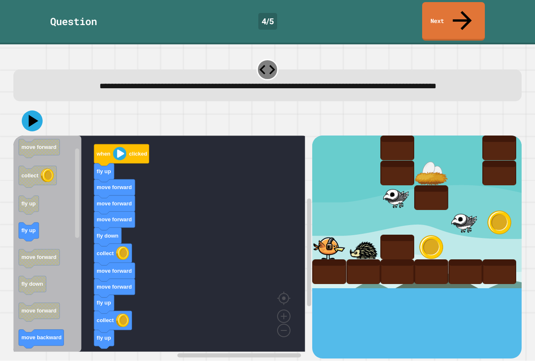
click at [113, 331] on div "when clicked fly up move forward move forward move forward fly down collect mov…" at bounding box center [162, 246] width 299 height 222
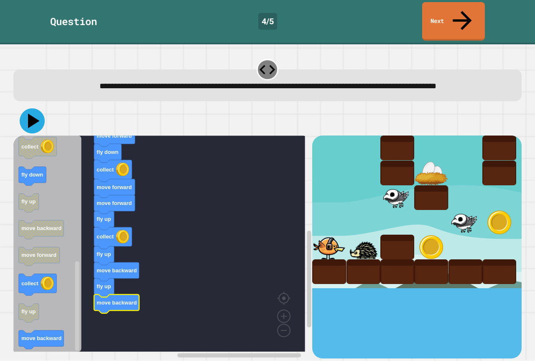
click at [32, 115] on icon at bounding box center [34, 121] width 12 height 15
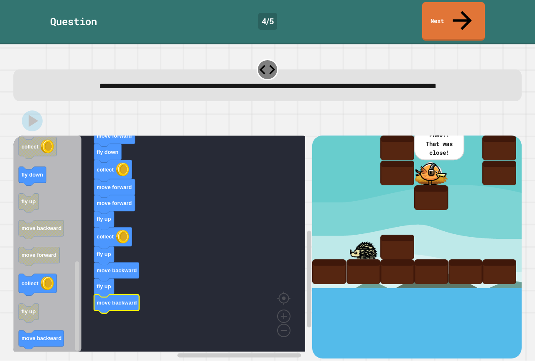
click at [452, 1] on div "Question 4 / 5 Next" at bounding box center [267, 22] width 535 height 44
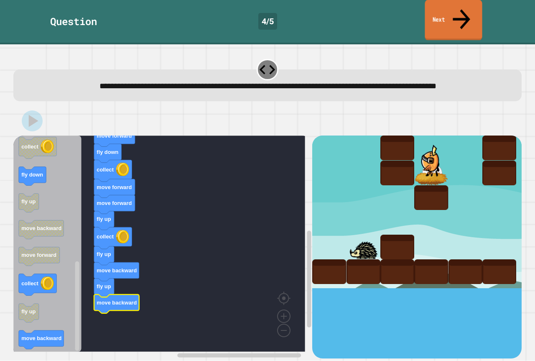
click at [448, 15] on link "Next" at bounding box center [452, 20] width 57 height 41
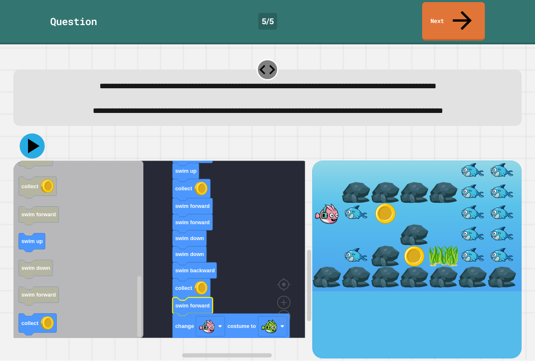
click at [33, 148] on icon at bounding box center [32, 145] width 25 height 25
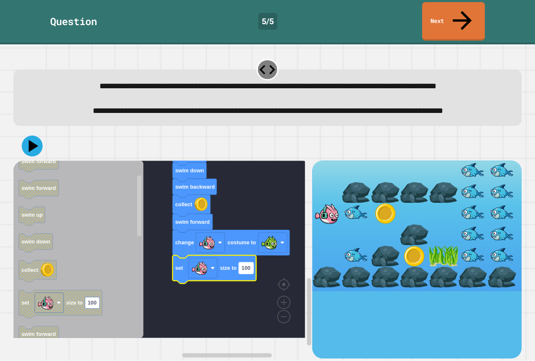
click at [248, 271] on text "100" at bounding box center [245, 267] width 9 height 6
type input "**"
click at [35, 158] on icon at bounding box center [32, 145] width 25 height 25
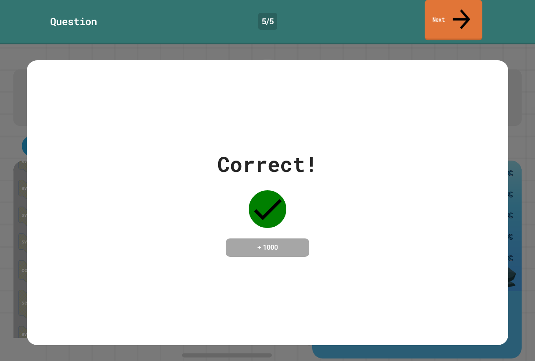
click at [460, 4] on link "Next" at bounding box center [453, 20] width 58 height 41
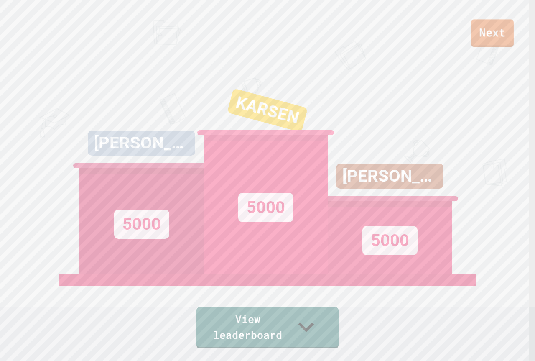
click at [490, 33] on link "Next" at bounding box center [492, 33] width 43 height 28
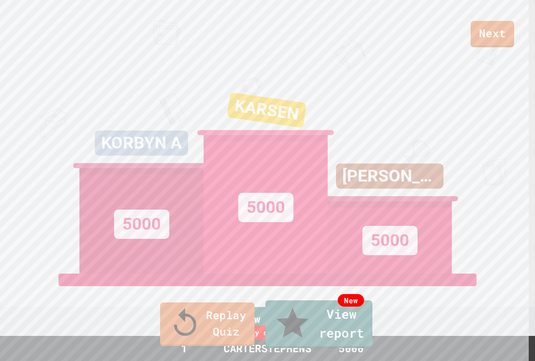
type textarea "**********"
drag, startPoint x: 295, startPoint y: 242, endPoint x: 289, endPoint y: 244, distance: 5.7
